Goal: Check status: Check status

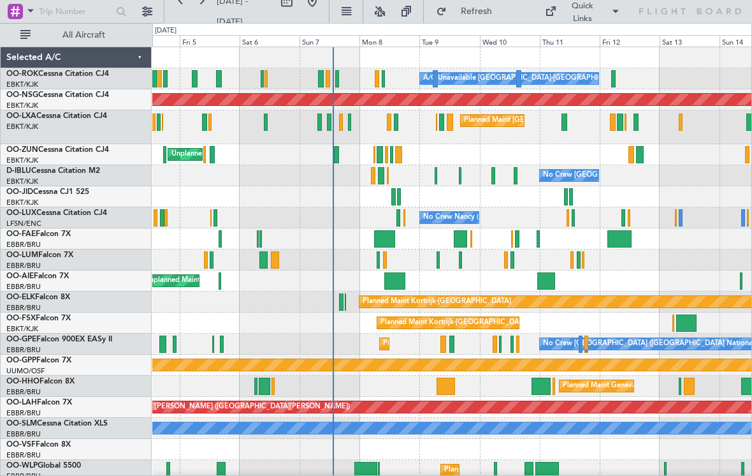
click at [385, 82] on div at bounding box center [384, 78] width 4 height 17
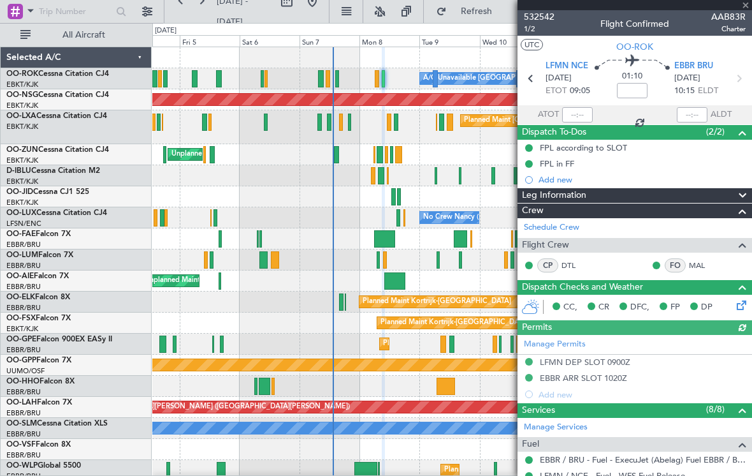
click at [751, 9] on div at bounding box center [635, 5] width 235 height 10
click at [745, 10] on span "AAB83R" at bounding box center [729, 16] width 34 height 13
click at [746, 8] on span at bounding box center [746, 5] width 13 height 11
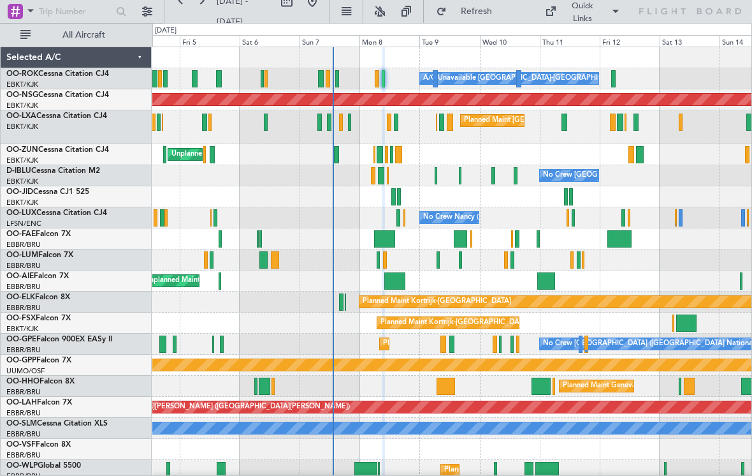
type input "0"
click at [376, 79] on div at bounding box center [377, 78] width 4 height 17
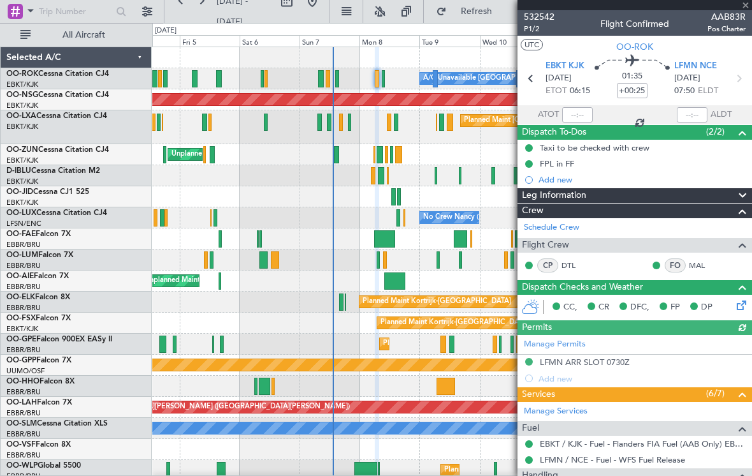
click at [747, 7] on div at bounding box center [635, 5] width 235 height 10
click at [744, 8] on div at bounding box center [635, 5] width 235 height 10
click at [750, 5] on span at bounding box center [746, 5] width 13 height 11
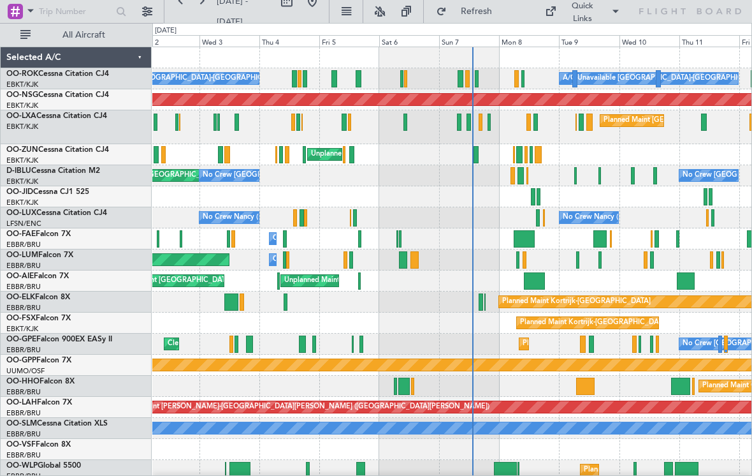
click at [466, 79] on div at bounding box center [468, 78] width 4 height 17
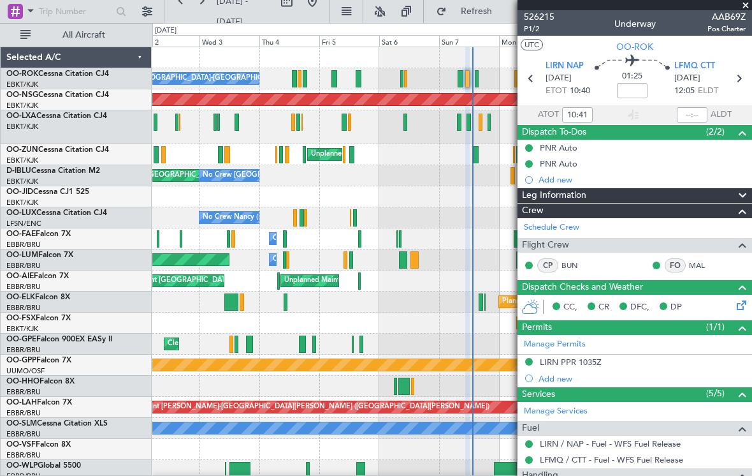
click at [747, 8] on span at bounding box center [746, 5] width 13 height 11
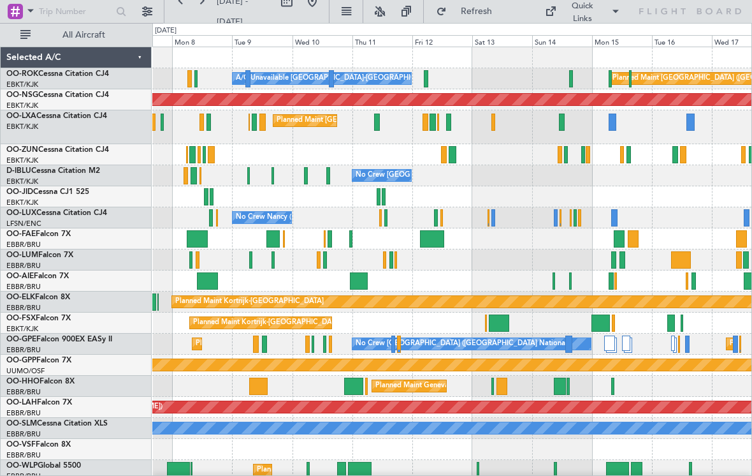
click at [449, 124] on div at bounding box center [448, 122] width 4 height 17
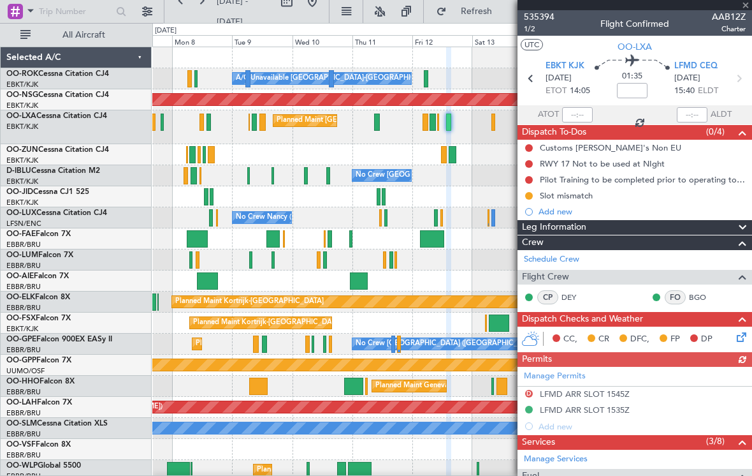
click at [747, 9] on div at bounding box center [635, 5] width 235 height 10
click at [745, 9] on span at bounding box center [746, 5] width 13 height 11
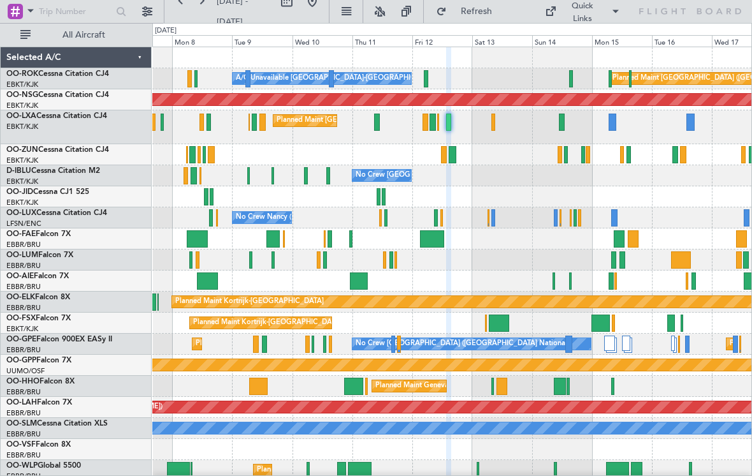
type input "0"
click at [492, 126] on div at bounding box center [494, 122] width 4 height 17
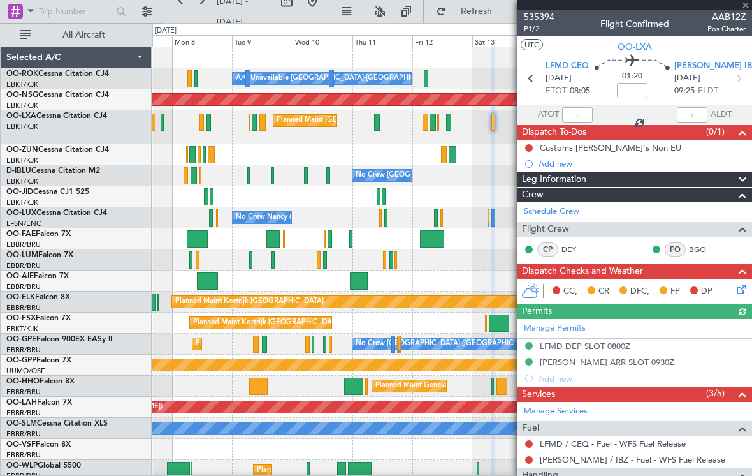
click at [745, 11] on span "AAB12Z" at bounding box center [727, 16] width 38 height 13
click at [746, 12] on div "535394 P1/2 Flight Confirmed AAB12Z Pos Charter" at bounding box center [635, 23] width 235 height 26
click at [745, 10] on span at bounding box center [746, 5] width 13 height 11
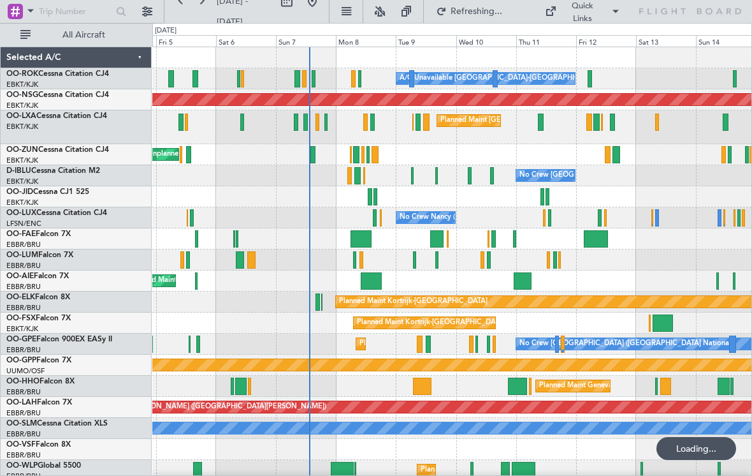
click at [414, 77] on div at bounding box center [411, 78] width 5 height 17
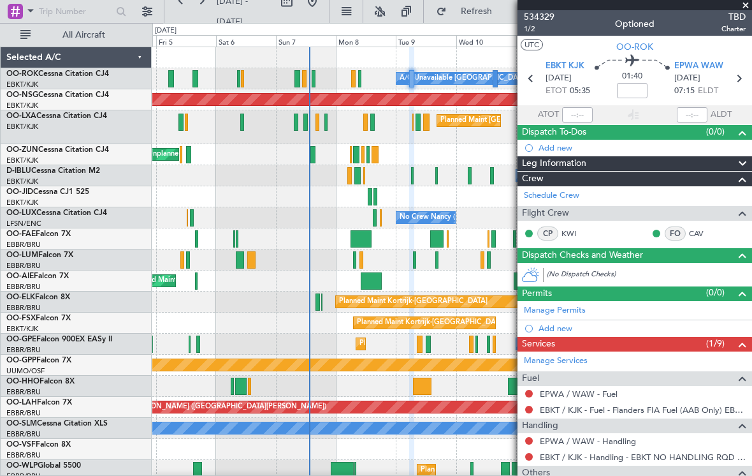
click at [739, 13] on span "TBD" at bounding box center [734, 16] width 24 height 13
click at [747, 8] on span at bounding box center [746, 5] width 13 height 11
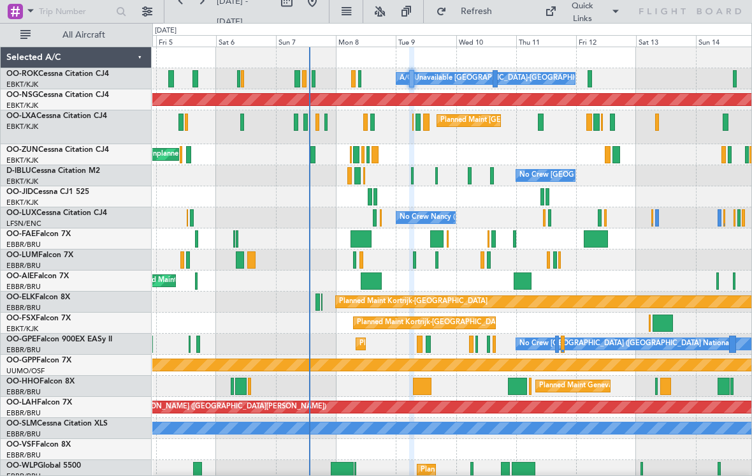
type input "0"
click at [606, 157] on div at bounding box center [608, 154] width 6 height 17
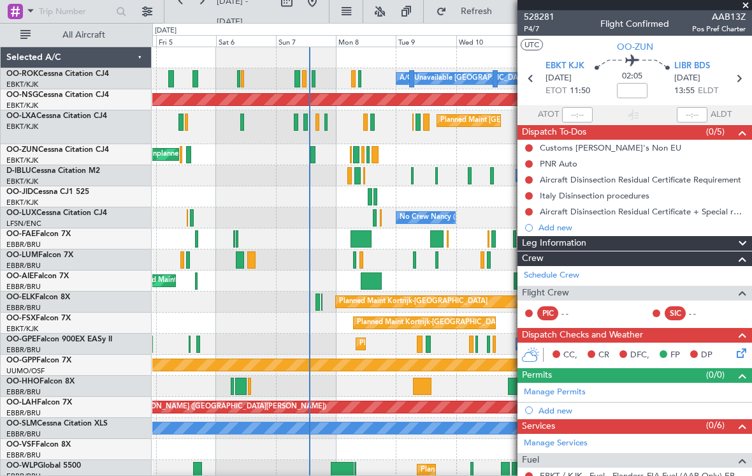
click at [744, 8] on span at bounding box center [746, 5] width 13 height 11
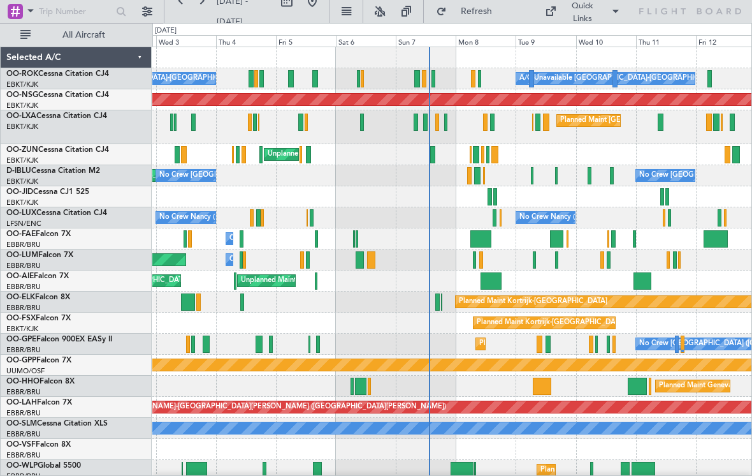
click at [496, 156] on div at bounding box center [495, 154] width 6 height 17
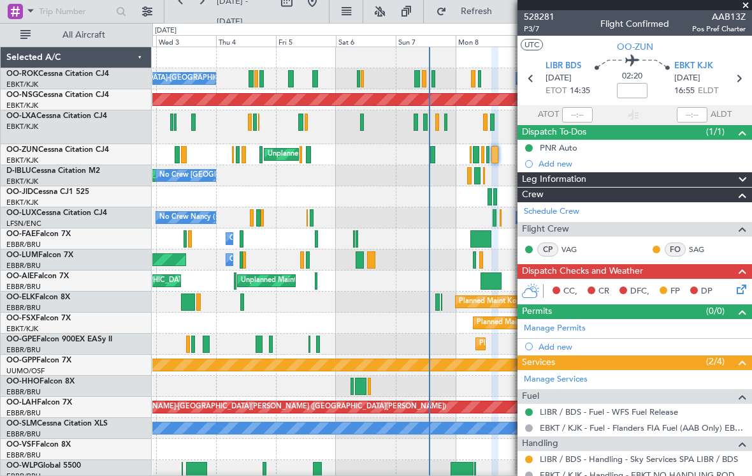
click at [745, 8] on span at bounding box center [746, 5] width 13 height 11
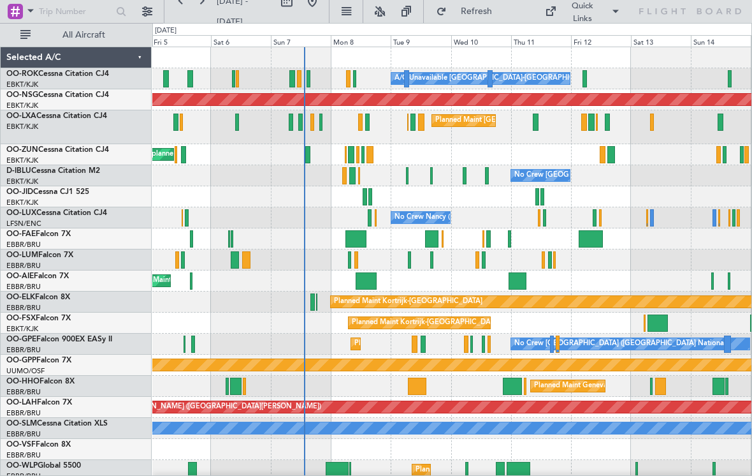
scroll to position [4, 0]
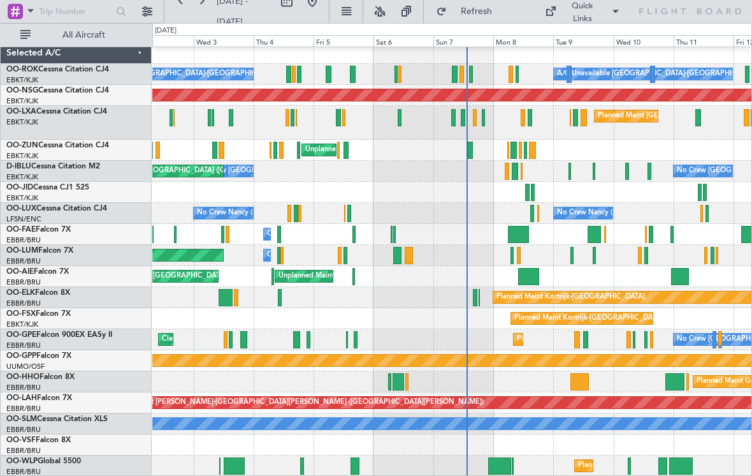
click at [500, 469] on div at bounding box center [499, 465] width 23 height 17
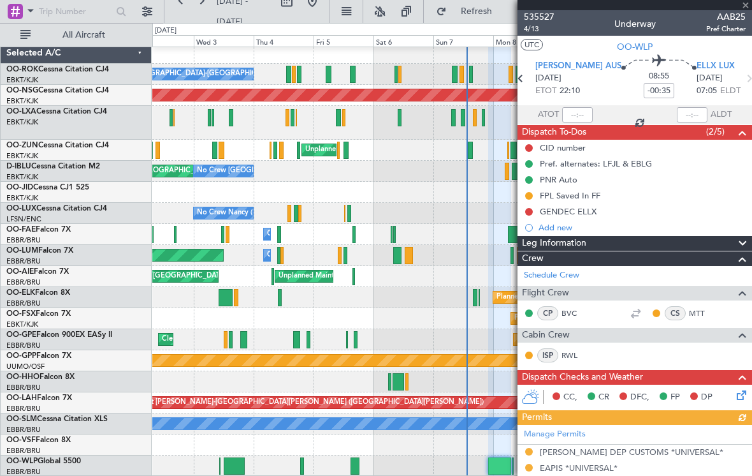
click at [745, 10] on span "AAB25" at bounding box center [727, 16] width 40 height 13
click at [746, 8] on span at bounding box center [746, 5] width 13 height 11
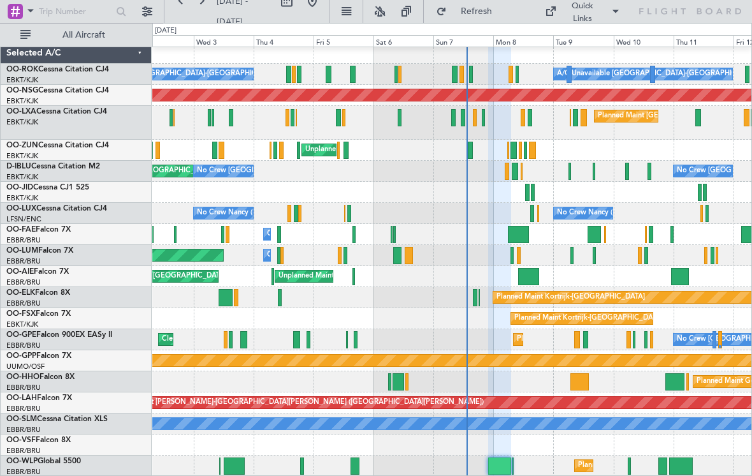
type input "0"
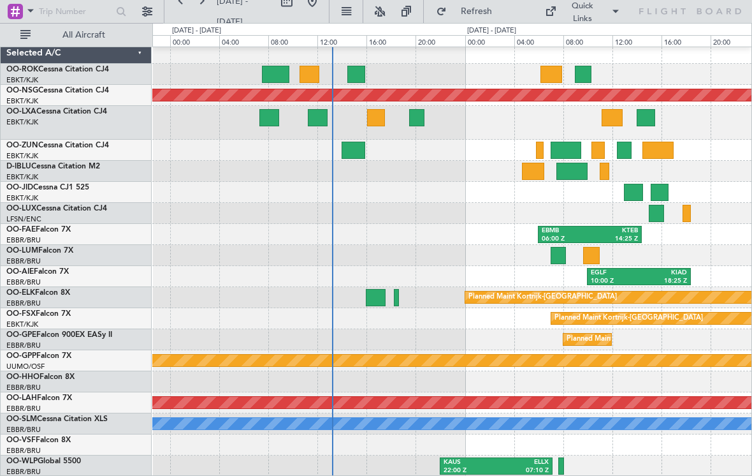
click at [563, 465] on div at bounding box center [562, 465] width 6 height 17
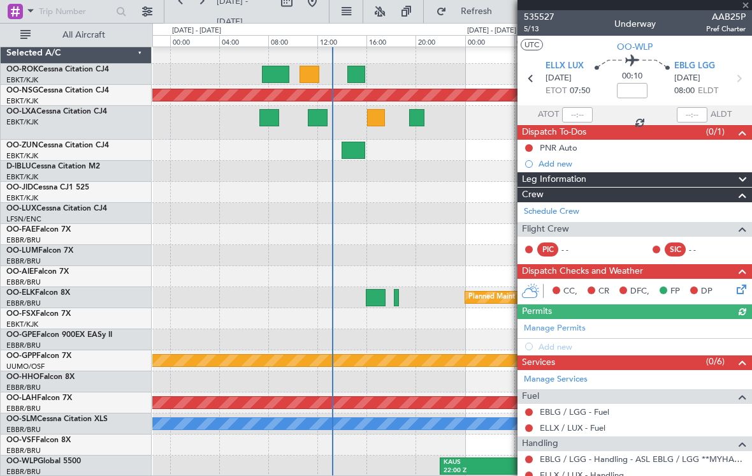
click at [747, 8] on div at bounding box center [635, 5] width 235 height 10
click at [747, 7] on span at bounding box center [746, 5] width 13 height 11
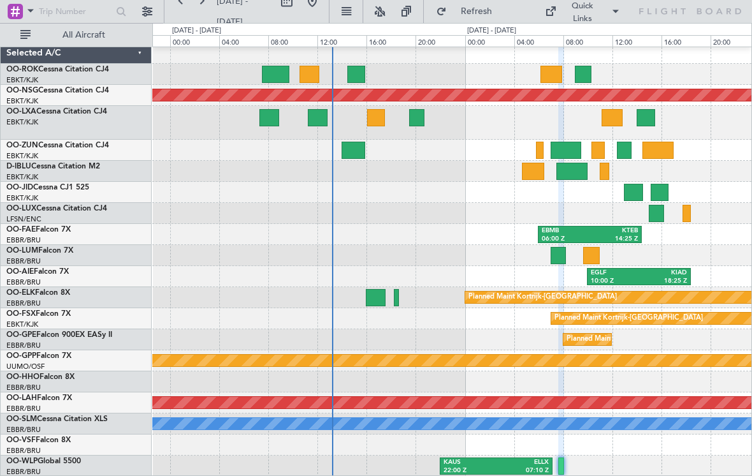
type input "0"
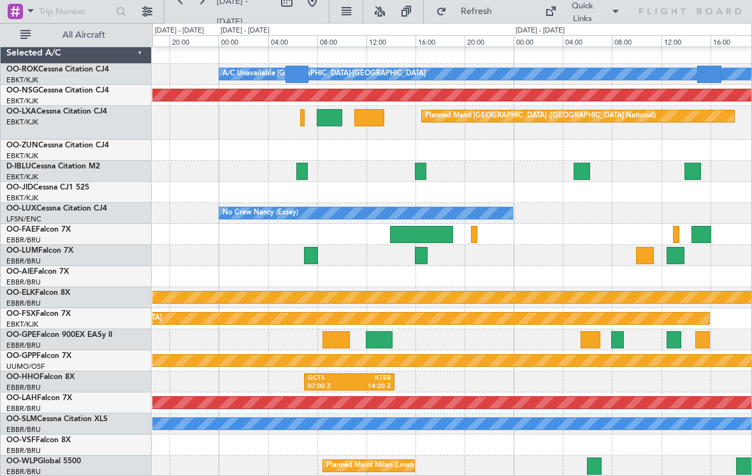
click at [594, 467] on div at bounding box center [594, 465] width 15 height 17
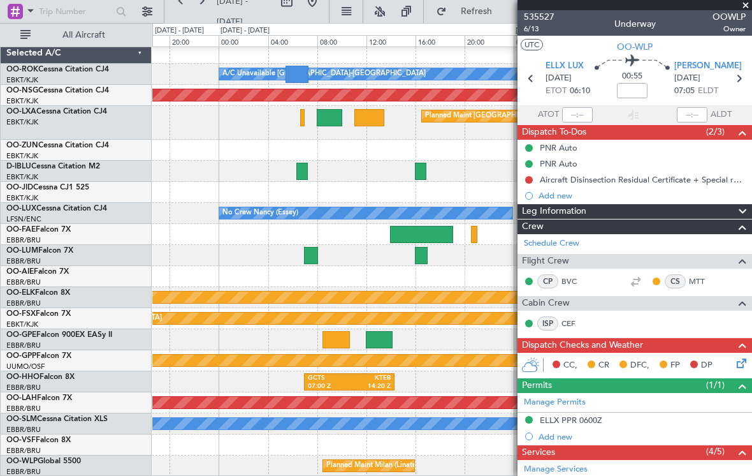
click at [748, 7] on span at bounding box center [746, 5] width 13 height 11
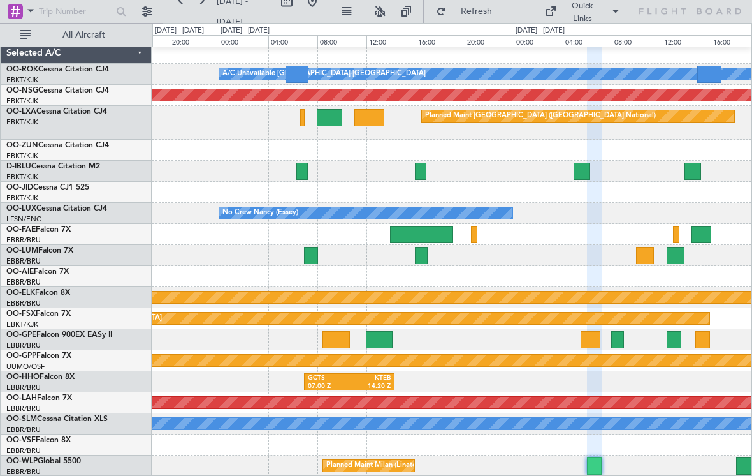
type input "0"
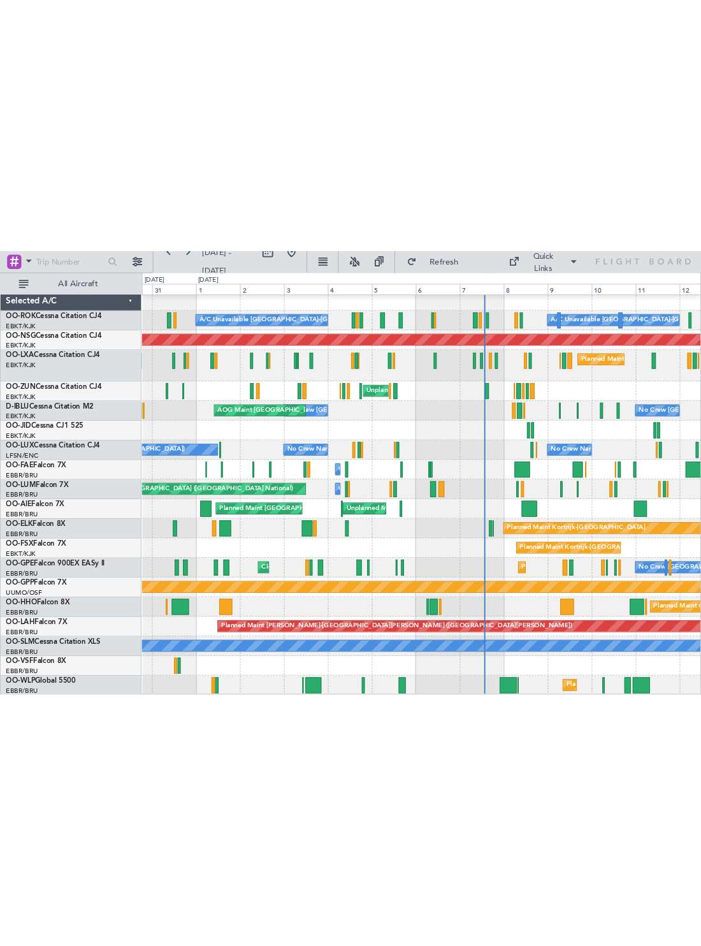
scroll to position [0, 0]
